Goal: Information Seeking & Learning: Find specific fact

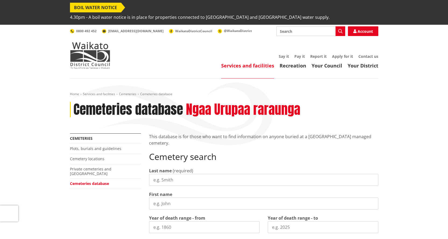
drag, startPoint x: 0, startPoint y: 0, endPoint x: 152, endPoint y: 171, distance: 228.5
click at [152, 174] on input "Last name" at bounding box center [263, 180] width 229 height 12
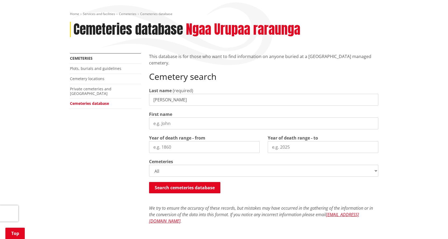
scroll to position [81, 0]
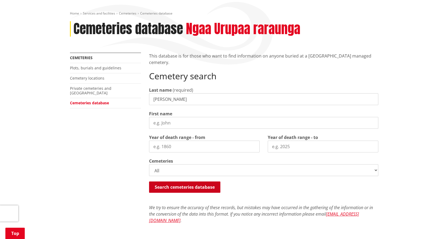
click at [180, 181] on button "Search cemeteries database" at bounding box center [184, 186] width 71 height 11
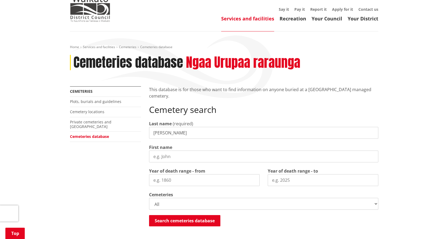
scroll to position [33, 0]
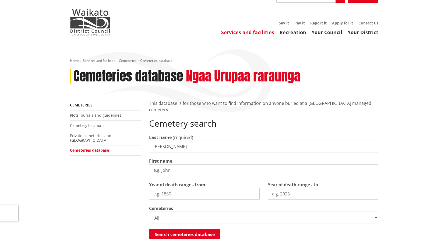
click at [159, 141] on input "macfarland" at bounding box center [263, 147] width 229 height 12
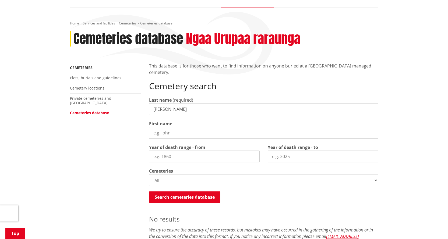
scroll to position [87, 0]
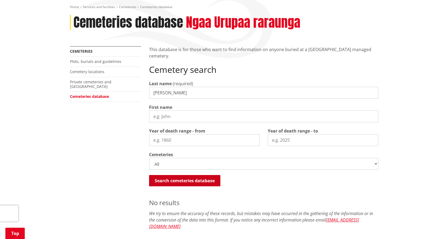
type input "mcfarland"
click at [191, 175] on button "Search cemeteries database" at bounding box center [184, 180] width 71 height 11
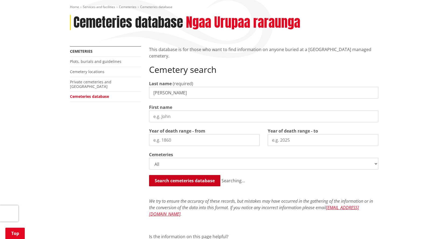
scroll to position [275, 0]
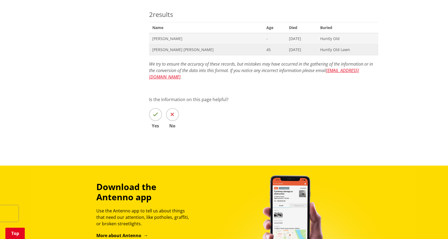
click at [174, 47] on span "Trevor William McFarland" at bounding box center [206, 49] width 108 height 5
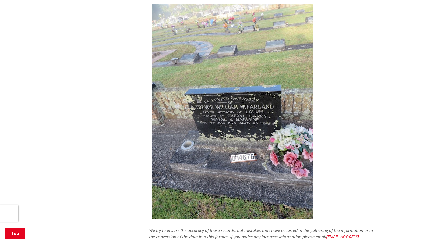
scroll to position [296, 0]
